Goal: Information Seeking & Learning: Stay updated

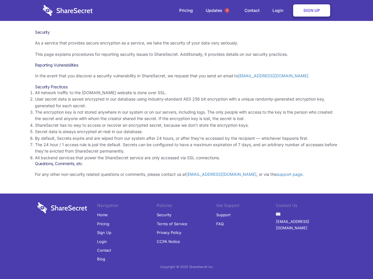
click at [186, 140] on li "By default, Secrets expire and are wiped from our system after 24 hours, or aft…" at bounding box center [186, 138] width 303 height 6
click at [227, 10] on span "1" at bounding box center [226, 10] width 5 height 5
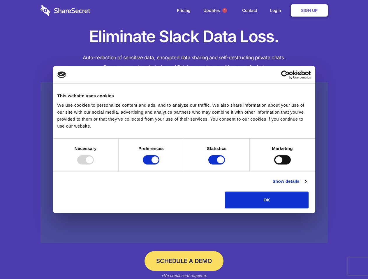
click at [94, 165] on div at bounding box center [85, 159] width 17 height 9
click at [159, 165] on input "Preferences" at bounding box center [151, 159] width 17 height 9
checkbox input "false"
click at [217, 165] on input "Statistics" at bounding box center [216, 159] width 17 height 9
checkbox input "false"
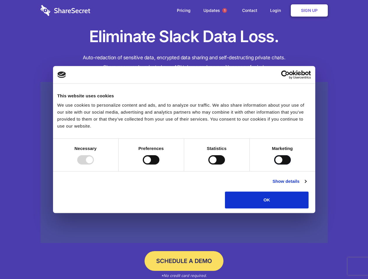
click at [274, 165] on input "Marketing" at bounding box center [282, 159] width 17 height 9
checkbox input "true"
click at [306, 185] on link "Show details" at bounding box center [289, 181] width 34 height 7
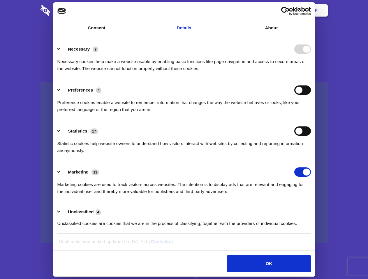
click at [311, 79] on li "Necessary 7 Necessary cookies help make a website usable by enabling basic func…" at bounding box center [183, 58] width 253 height 41
click at [224, 10] on span "1" at bounding box center [224, 10] width 5 height 5
